Goal: Navigation & Orientation: Find specific page/section

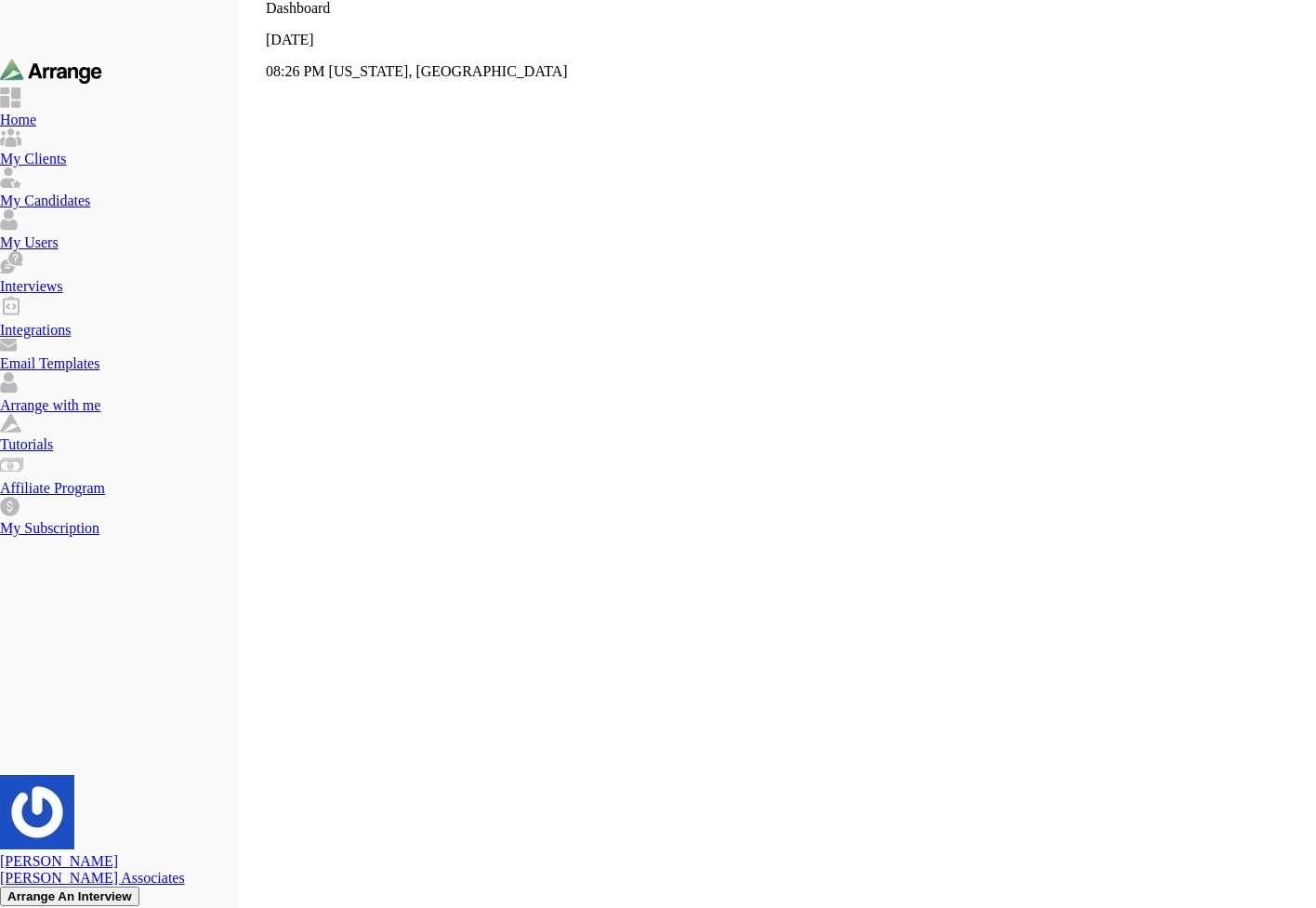
scroll to position [310, 0]
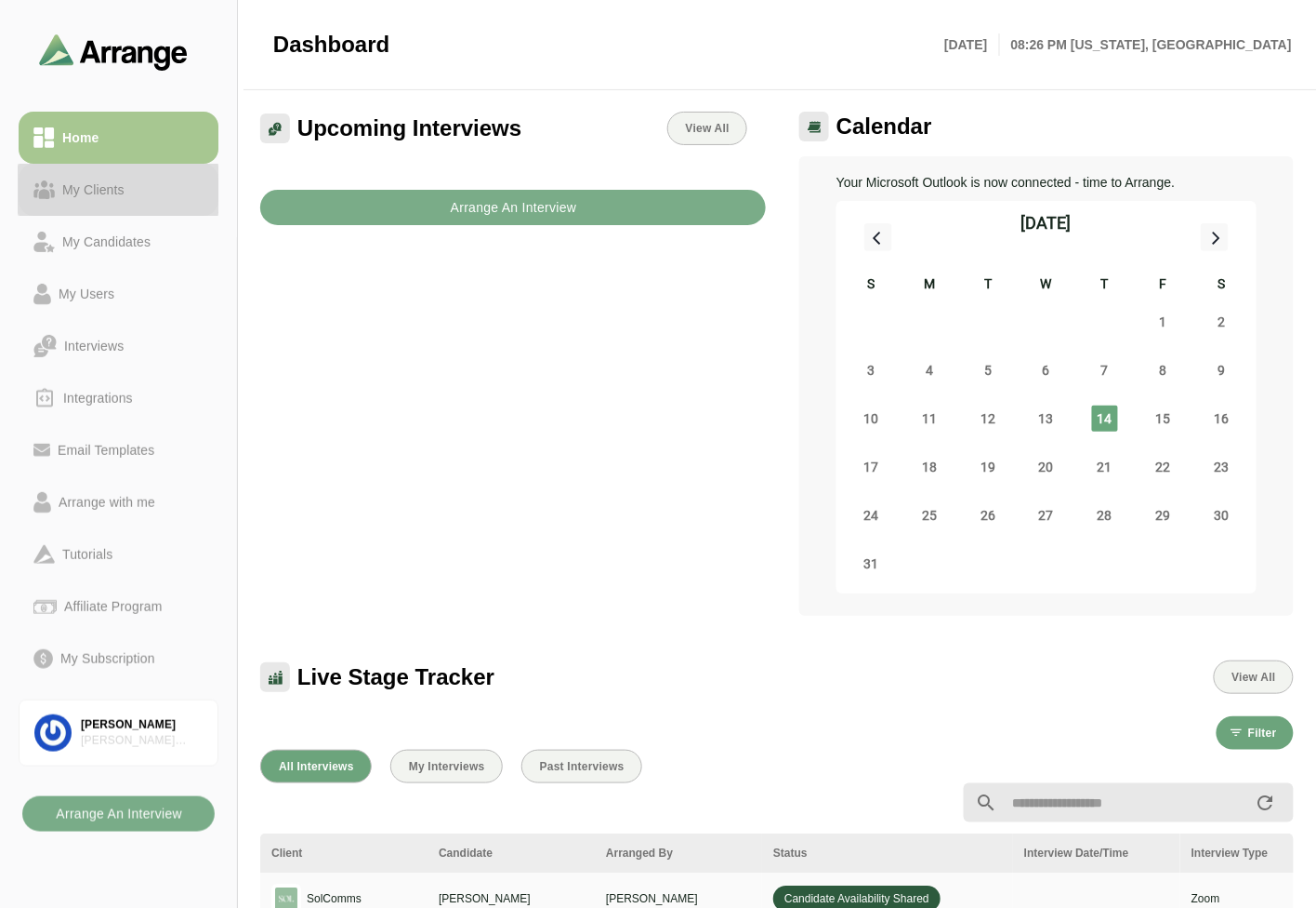
click at [95, 183] on div "My Clients" at bounding box center [93, 190] width 78 height 22
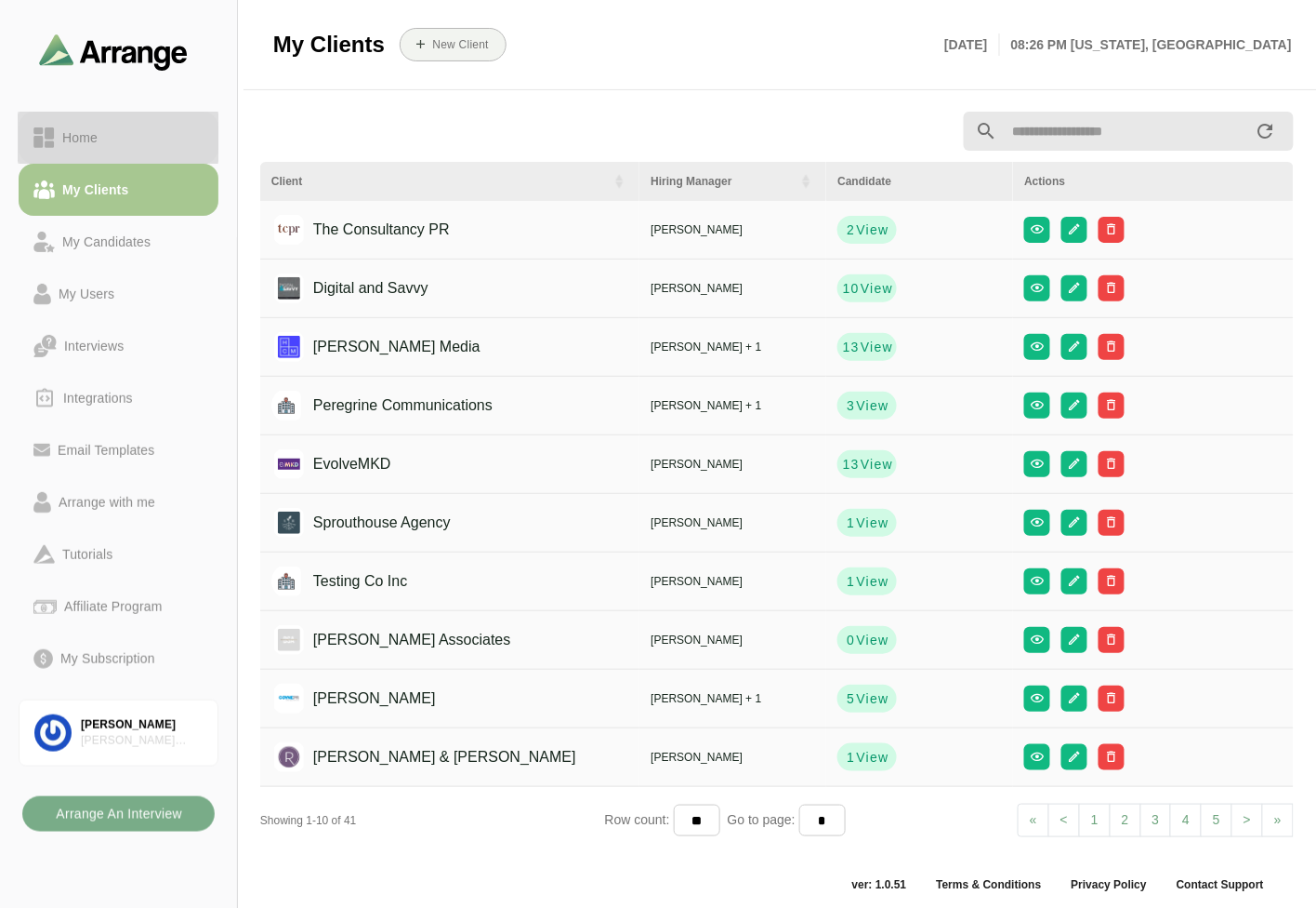
click at [94, 133] on div "Home" at bounding box center [80, 137] width 50 height 22
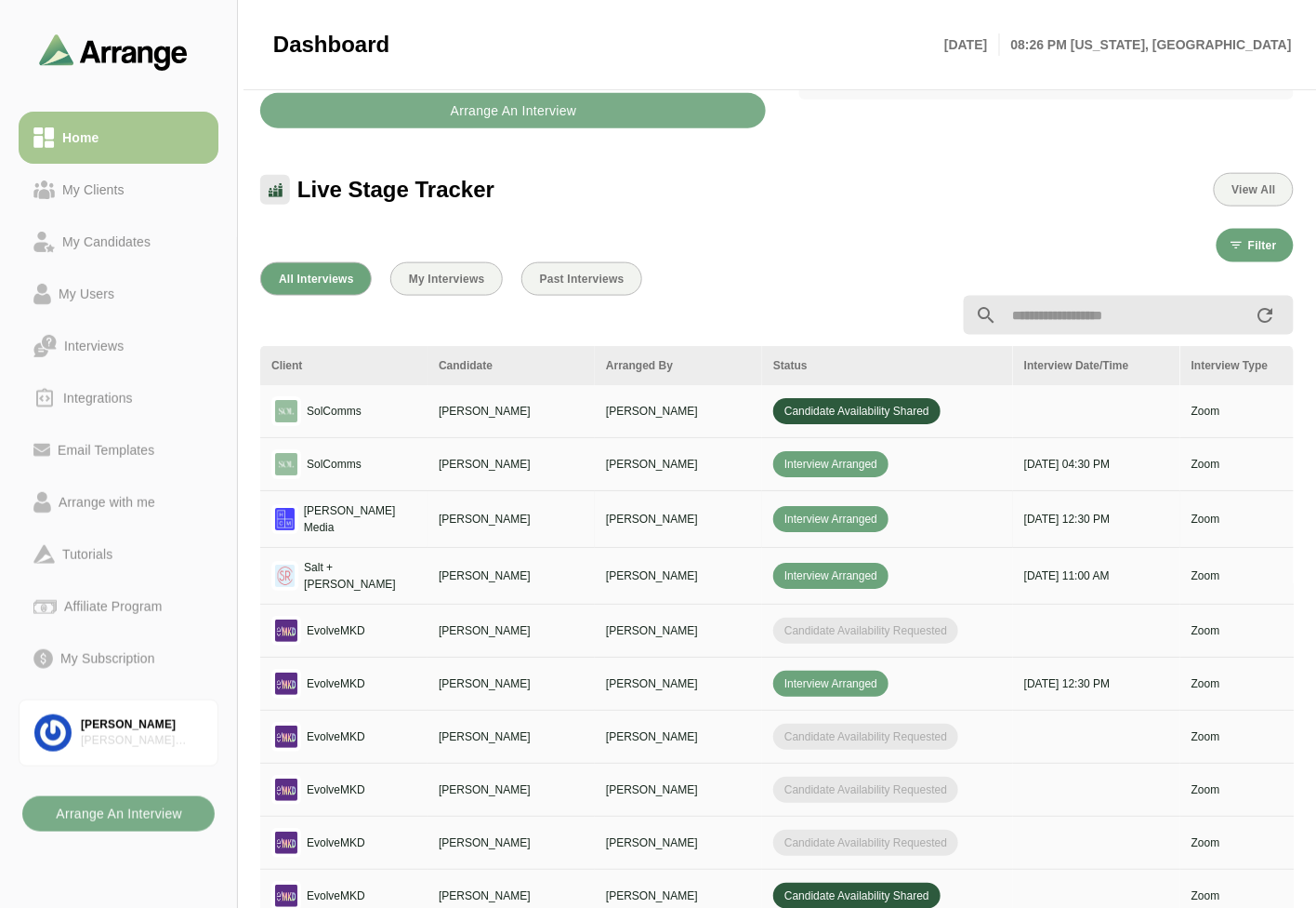
scroll to position [619, 0]
